Goal: Transaction & Acquisition: Subscribe to service/newsletter

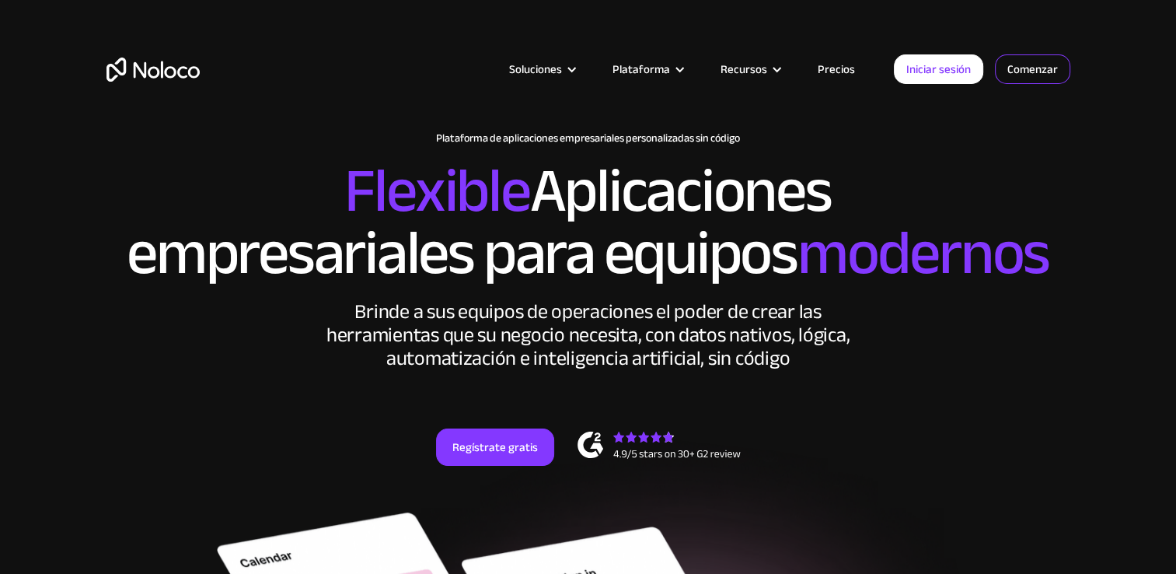
click at [0, 0] on link "Comenzar" at bounding box center [0, 0] width 0 height 0
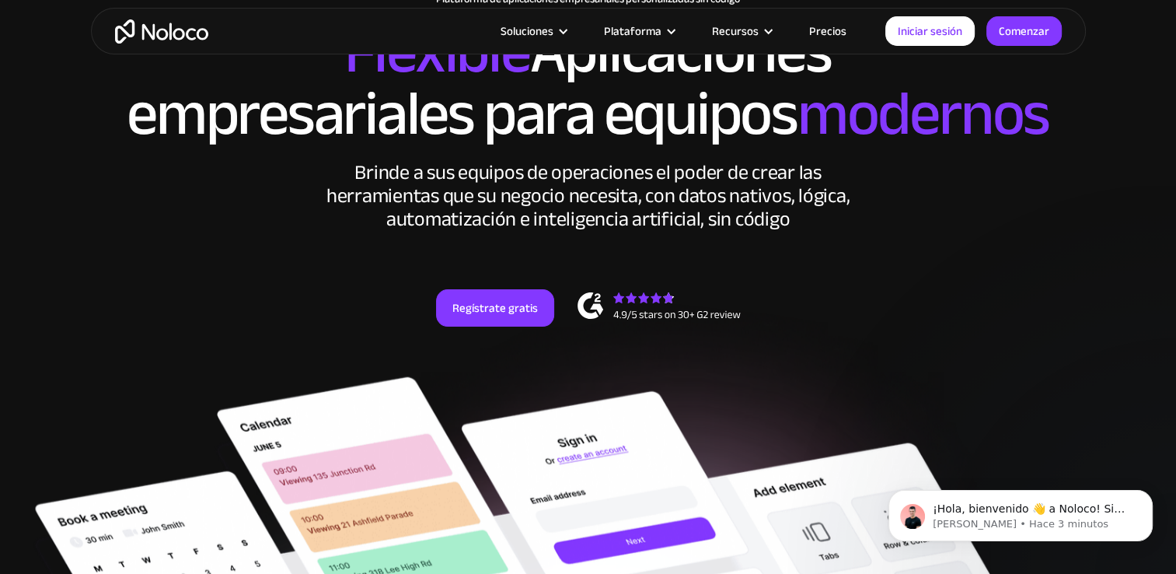
scroll to position [156, 0]
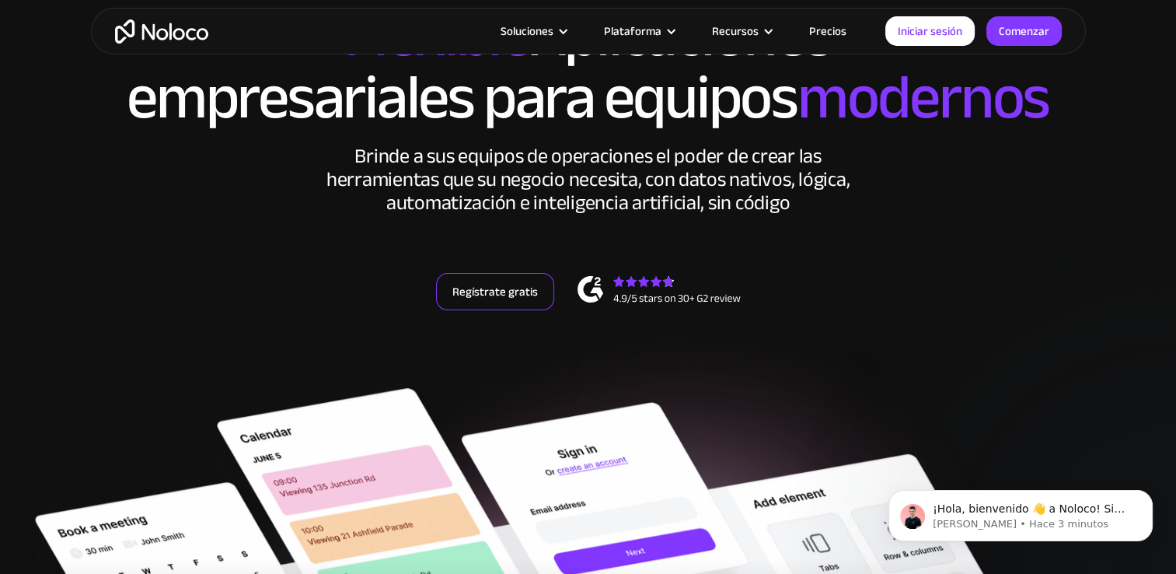
click at [507, 282] on link "Regístrate gratis" at bounding box center [495, 291] width 118 height 37
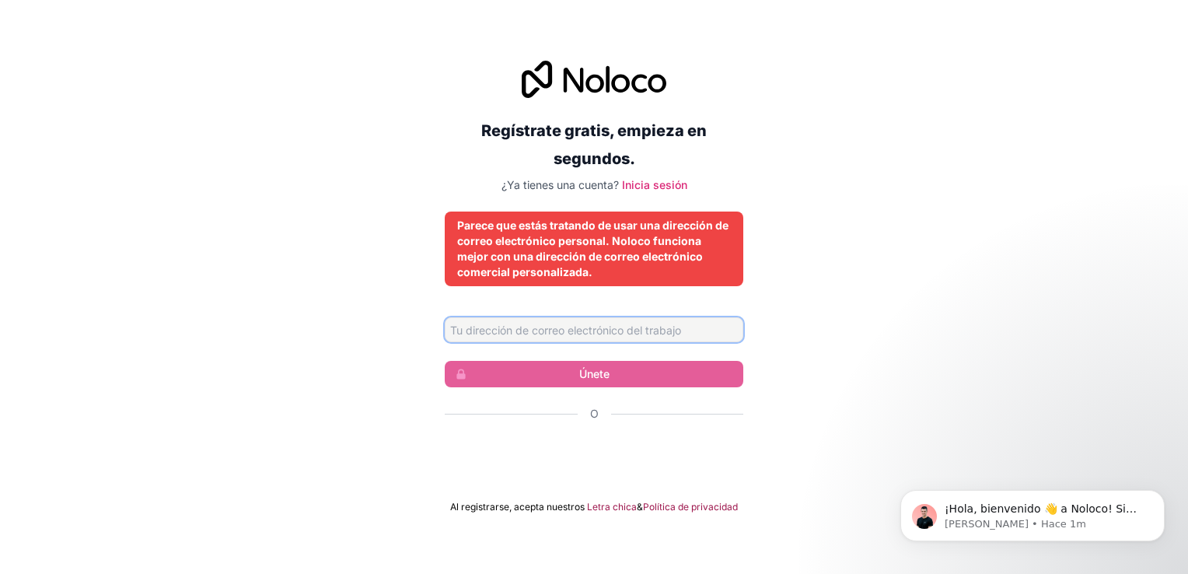
click at [482, 327] on input "Dirección de correo electrónico" at bounding box center [594, 329] width 299 height 25
type input "digitalcontact20@gmail.com"
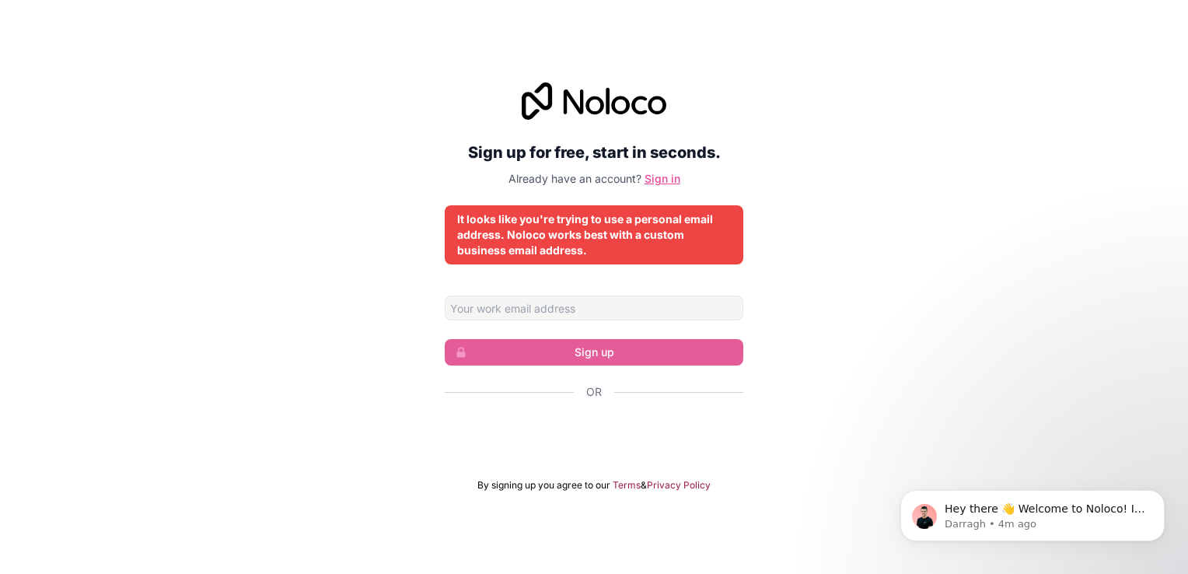
click at [660, 176] on link "Sign in" at bounding box center [663, 178] width 36 height 13
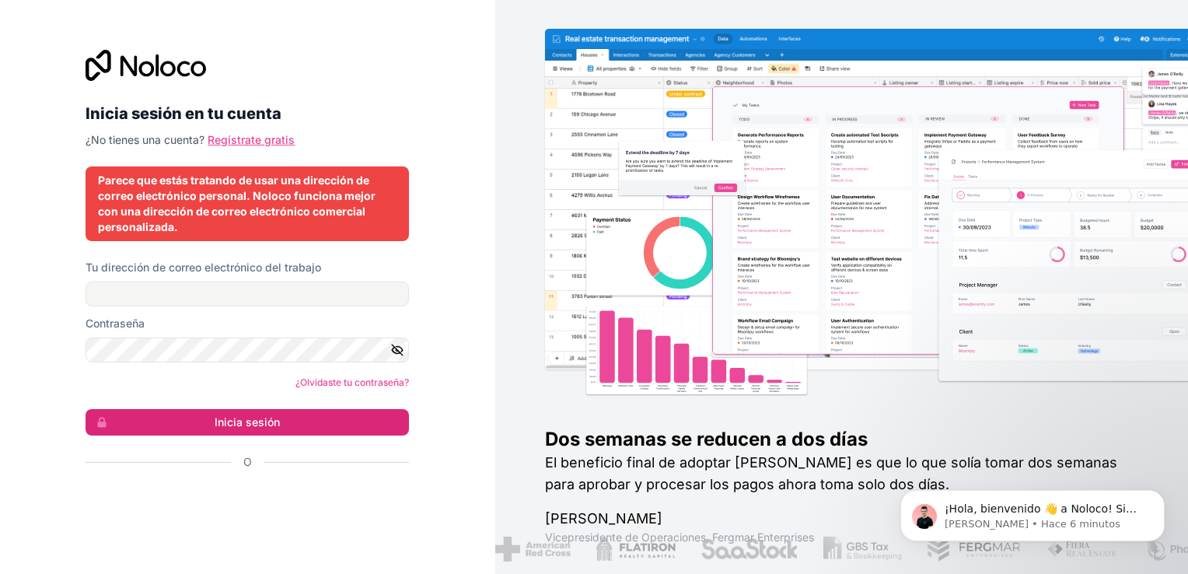
click at [252, 140] on link "Regístrate gratis" at bounding box center [251, 139] width 87 height 13
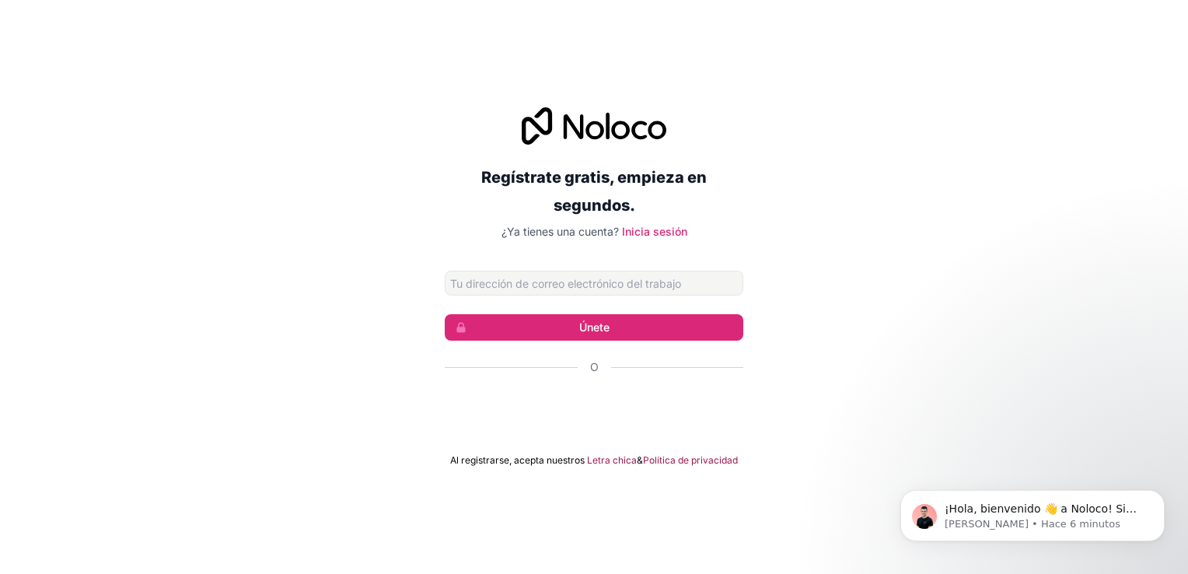
click at [539, 288] on input "Dirección de correo electrónico" at bounding box center [594, 283] width 299 height 25
type input "cmsailsanmarcos@gmail.com"
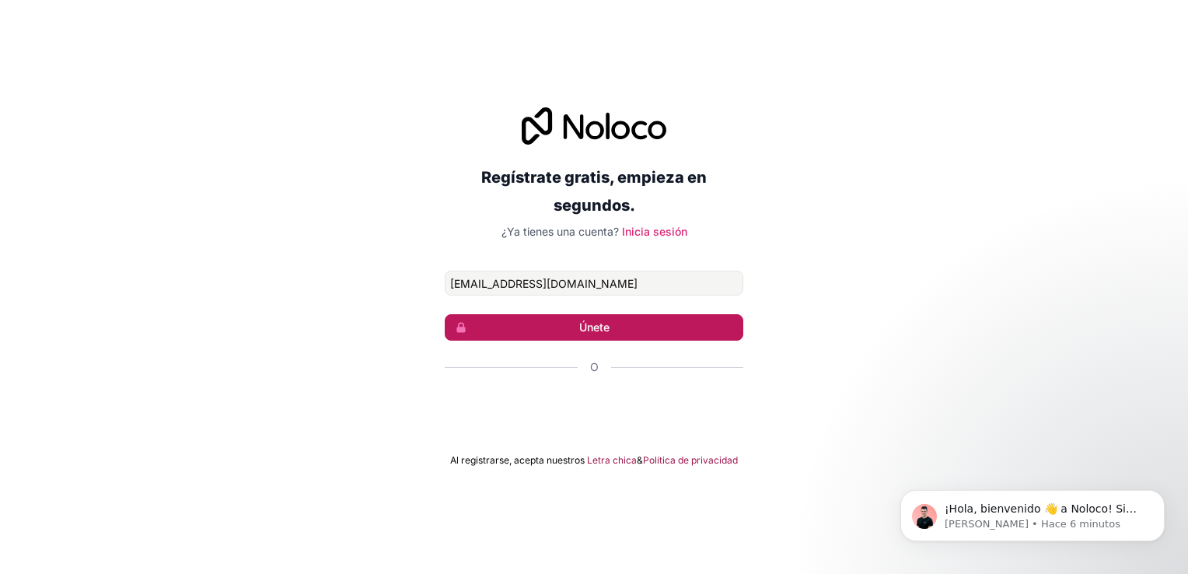
click at [593, 331] on font "Únete" at bounding box center [594, 328] width 30 height 16
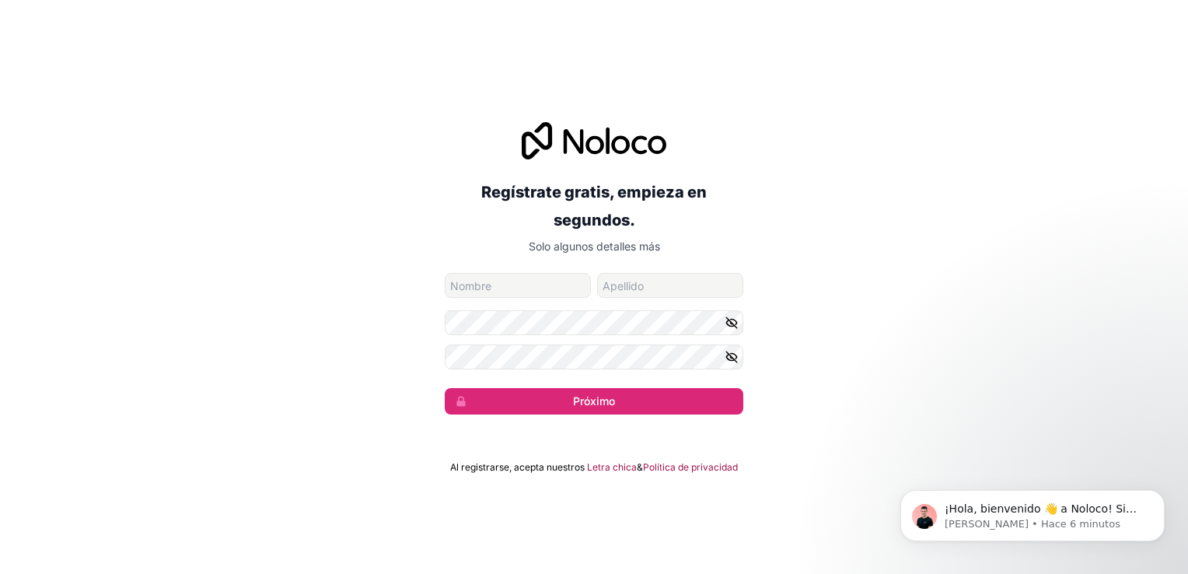
click at [512, 296] on input "nombre de pila" at bounding box center [518, 285] width 146 height 25
type input "Erik"
type input "Vasquez"
click at [465, 306] on form "cmsailsanmarcos@gmail.com Erik Vasquez Próximo" at bounding box center [594, 344] width 299 height 142
click at [421, 358] on div "Regístrate gratis, empieza en segundos. Solo algunos detalles más cmsailsanmarc…" at bounding box center [594, 268] width 1188 height 336
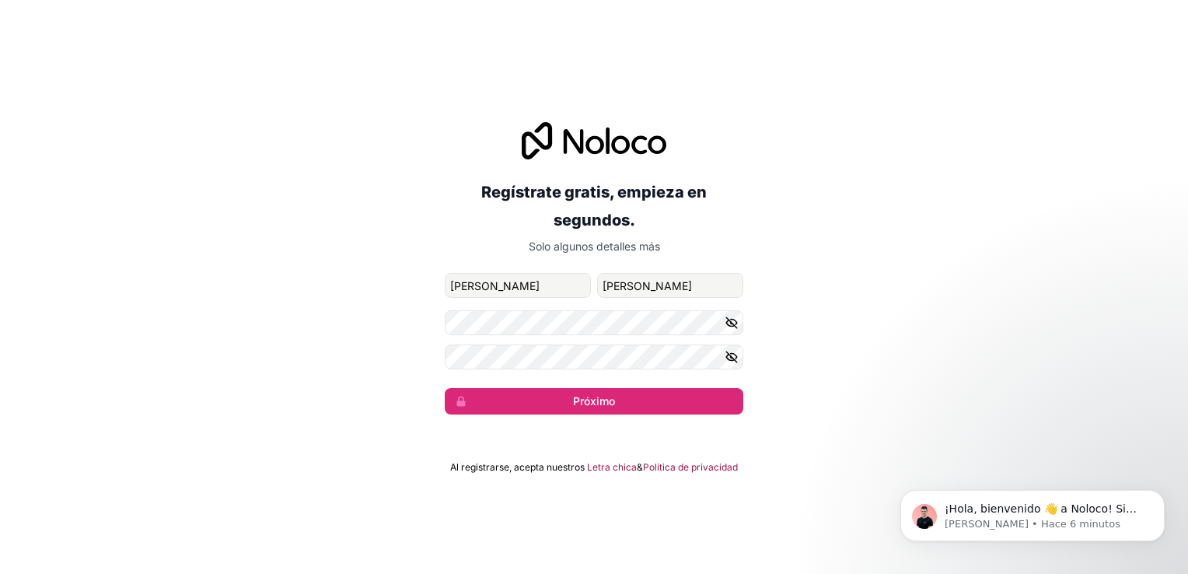
click at [729, 355] on icon "button" at bounding box center [731, 356] width 11 height 11
click at [627, 401] on button "Próximo" at bounding box center [594, 401] width 299 height 26
